Goal: Information Seeking & Learning: Learn about a topic

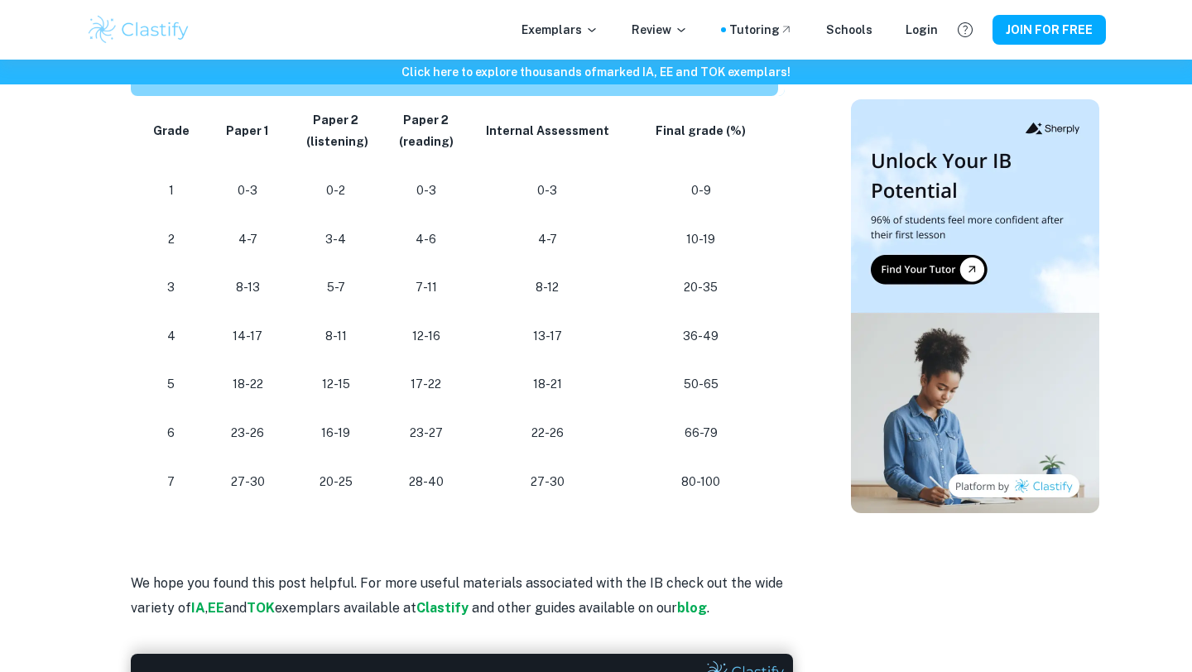
scroll to position [932, 0]
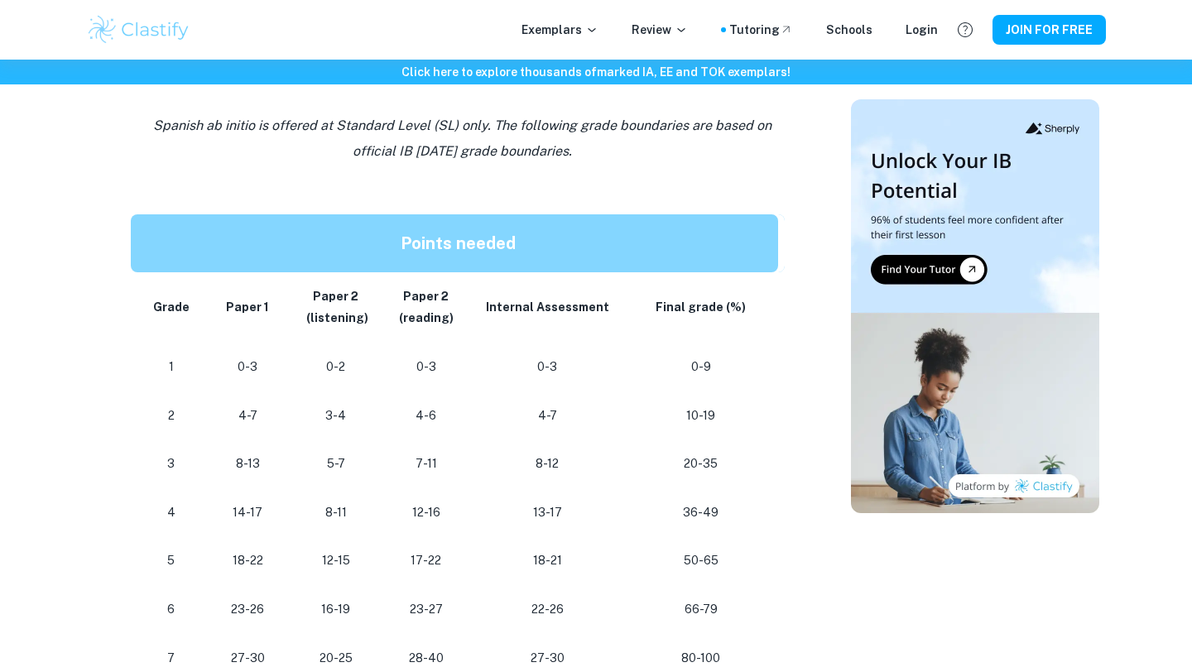
scroll to position [753, 0]
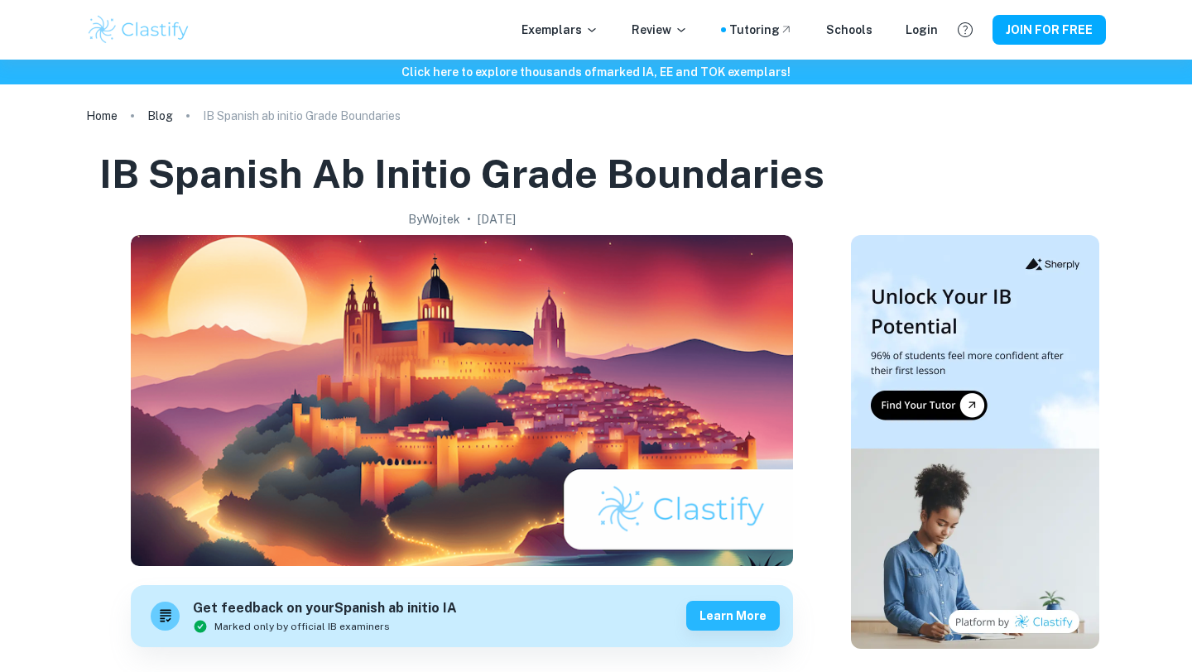
scroll to position [932, 0]
